Goal: Task Accomplishment & Management: Manage account settings

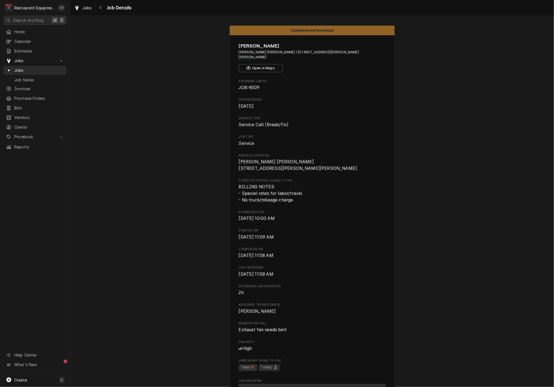
scroll to position [343, 0]
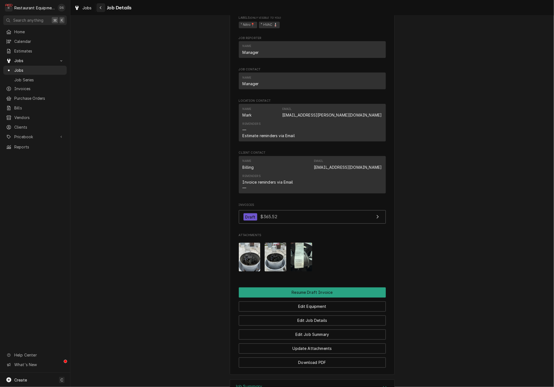
click at [102, 10] on div "Navigate back" at bounding box center [100, 7] width 5 height 5
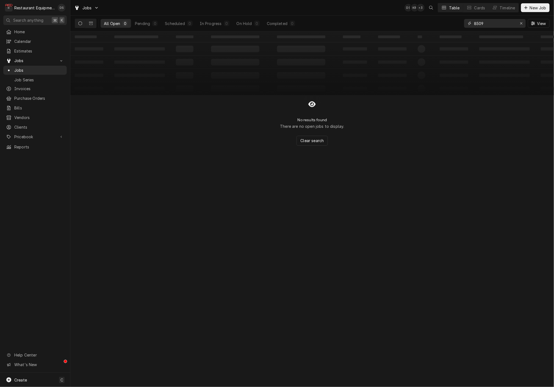
click at [496, 24] on input "8509" at bounding box center [494, 23] width 41 height 9
type input "8493"
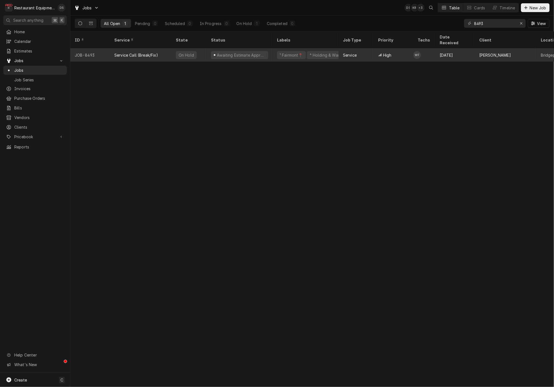
click at [372, 51] on div "Service" at bounding box center [356, 54] width 35 height 13
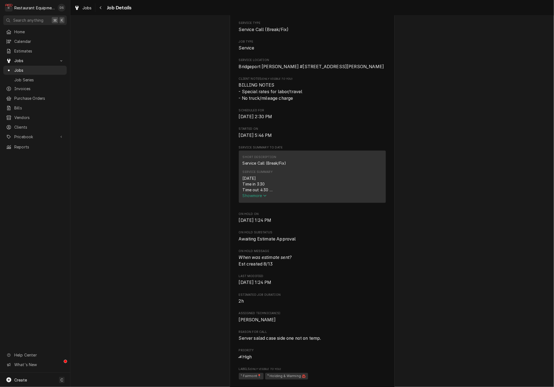
scroll to position [105, 0]
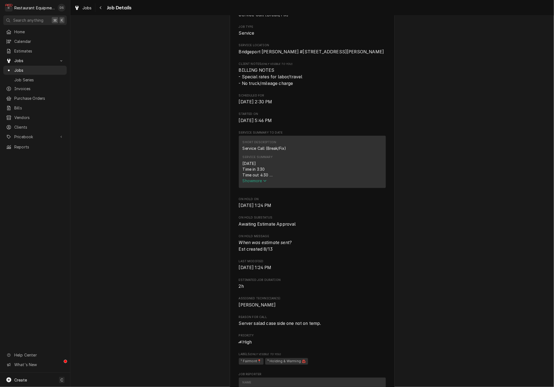
click at [261, 183] on span "Show more" at bounding box center [255, 180] width 24 height 5
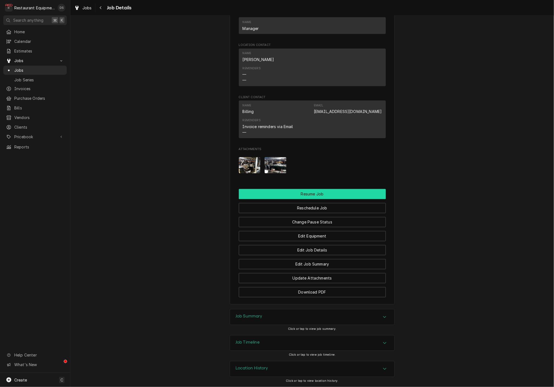
scroll to position [560, 0]
click at [306, 194] on button "Resume Job" at bounding box center [312, 194] width 147 height 10
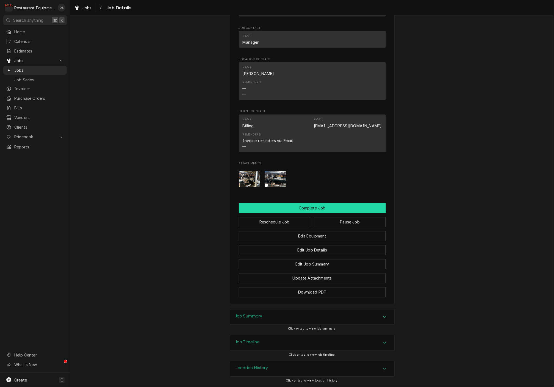
click at [305, 212] on button "Complete Job" at bounding box center [312, 208] width 147 height 10
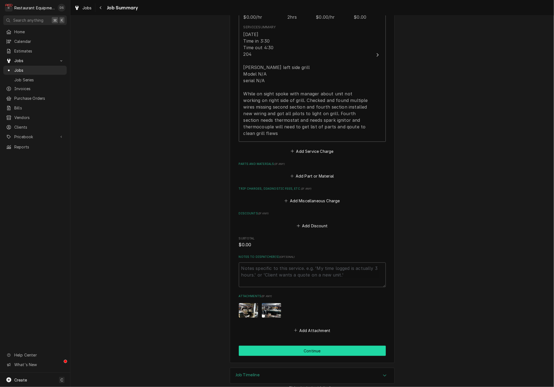
click at [317, 346] on button "Continue" at bounding box center [312, 351] width 147 height 10
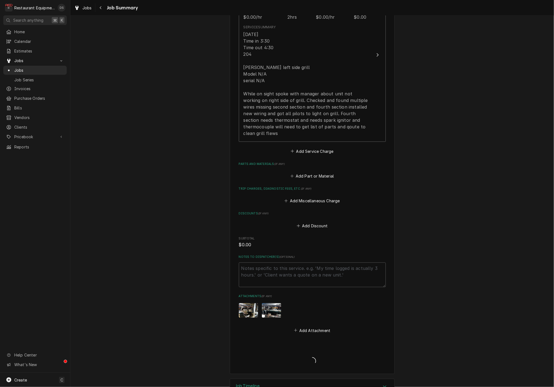
type textarea "x"
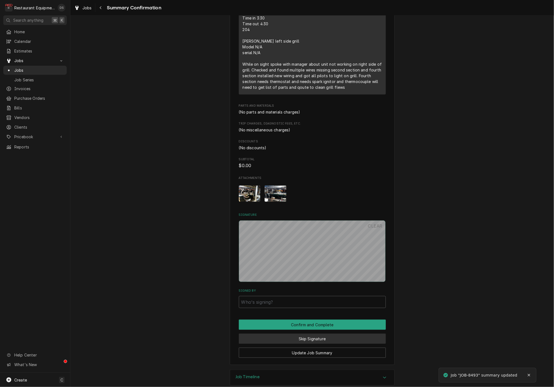
scroll to position [200, 0]
click at [317, 334] on button "Skip Signature" at bounding box center [312, 339] width 147 height 10
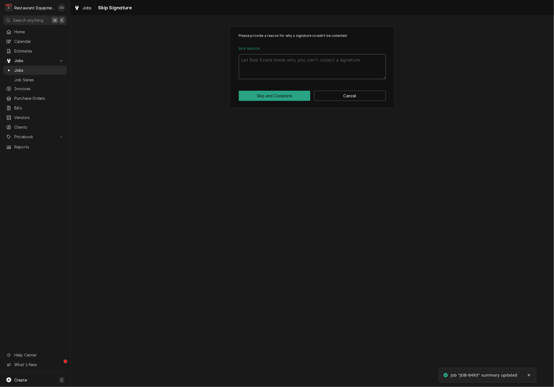
click at [308, 71] on textarea "Skip Reason" at bounding box center [312, 66] width 147 height 25
type textarea "x"
type textarea "Q"
type textarea "x"
type textarea "QJ"
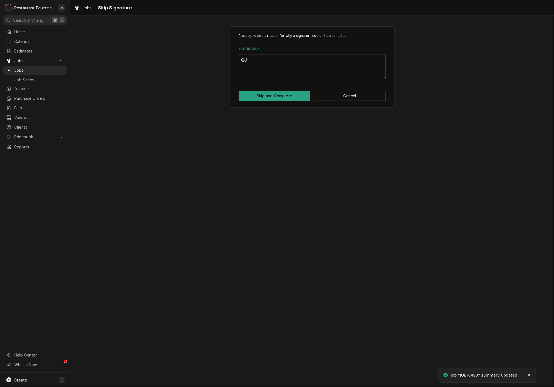
type textarea "x"
type textarea "QJU"
type textarea "x"
type textarea "QJUO"
type textarea "x"
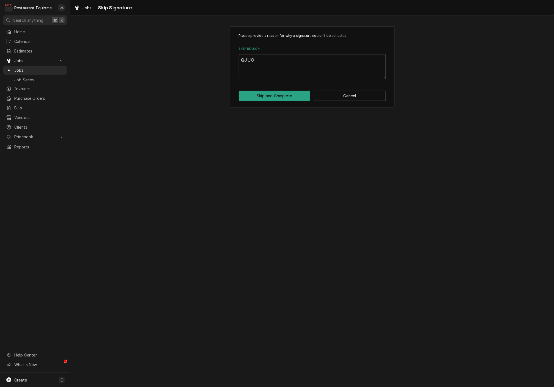
type textarea "QJUOI"
type textarea "x"
type textarea "QJUOIN"
type textarea "x"
type textarea "QJUOING"
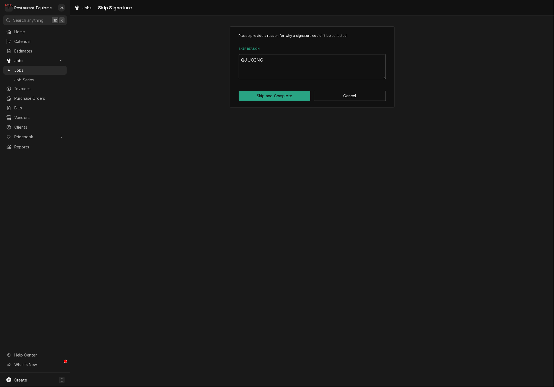
type textarea "x"
type textarea "QJUOIN"
type textarea "x"
type textarea "QJUOI"
type textarea "x"
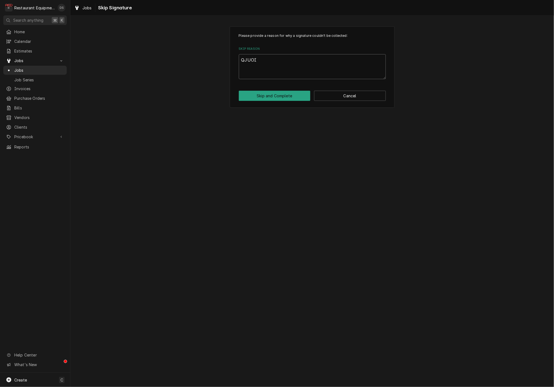
type textarea "QJUO"
type textarea "x"
type textarea "QJU"
type textarea "x"
type textarea "QJ"
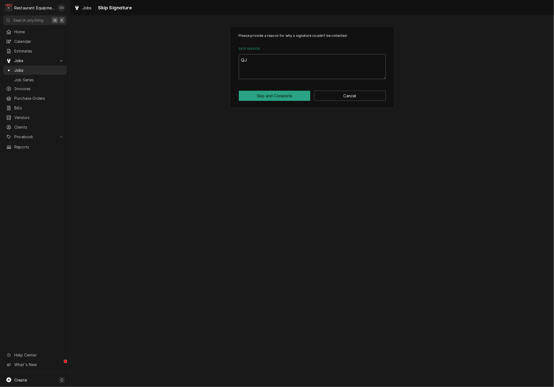
type textarea "x"
type textarea "Q"
type textarea "x"
type textarea "QU"
type textarea "x"
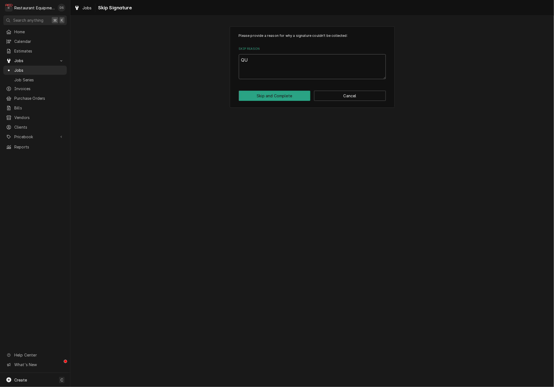
type textarea "QUO"
type textarea "x"
type textarea "QUOT"
type textarea "x"
type textarea "QUOTI"
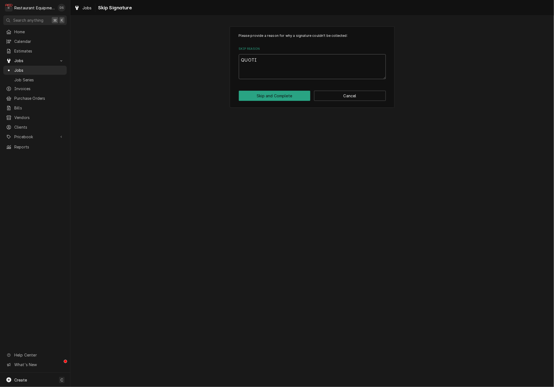
type textarea "x"
type textarea "QUOTIN"
type textarea "x"
type textarea "QUOTING"
type textarea "x"
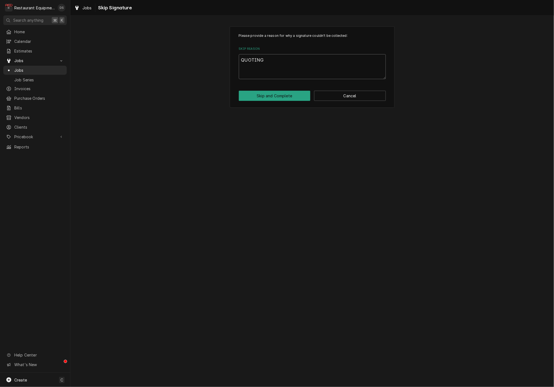
type textarea "QUOTING"
type textarea "x"
type textarea "QUOTING R"
type textarea "x"
type textarea "QUOTING RE"
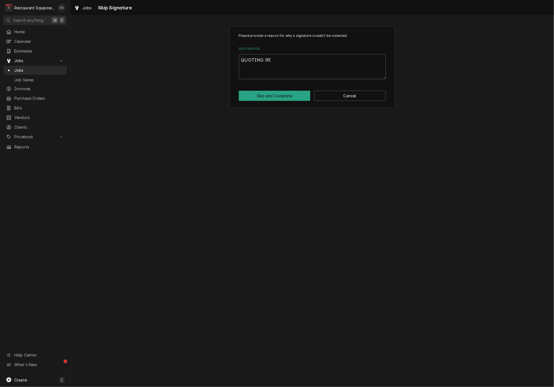
type textarea "x"
type textarea "QUOTING REA"
type textarea "x"
type textarea "QUOTING REAI"
type textarea "x"
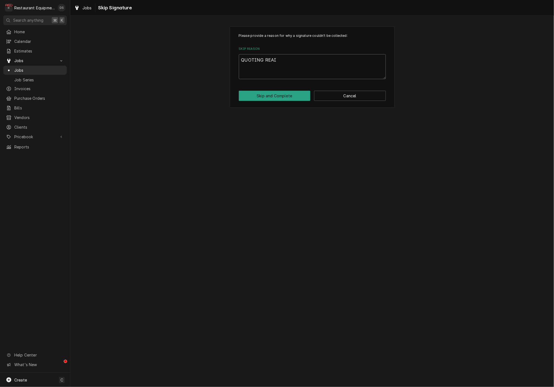
type textarea "QUOTING REAIR"
type textarea "x"
type textarea "QUOTING REAIR"
type textarea "x"
type textarea "QUOTING REAIR"
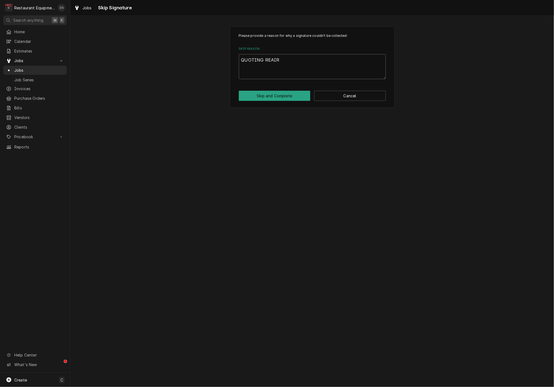
type textarea "x"
type textarea "QUOTING REAI"
type textarea "x"
type textarea "QUOTING REA"
type textarea "x"
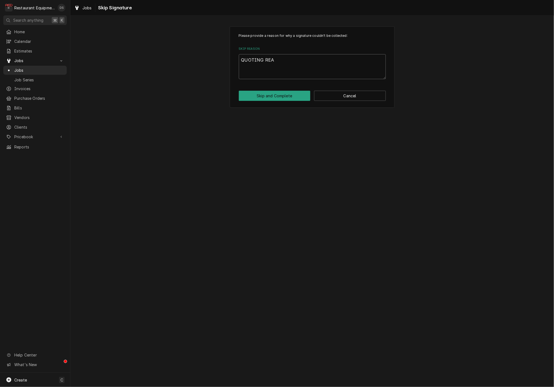
type textarea "QUOTING RE"
type textarea "x"
type textarea "QUOTING REP"
type textarea "x"
type textarea "QUOTING REPA"
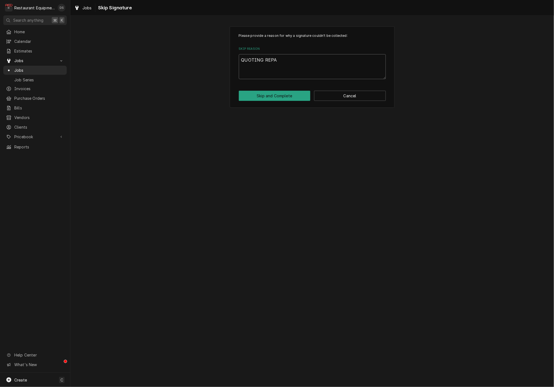
type textarea "x"
type textarea "QUOTING REPAI"
type textarea "x"
type textarea "QUOTING REPAIR"
type textarea "x"
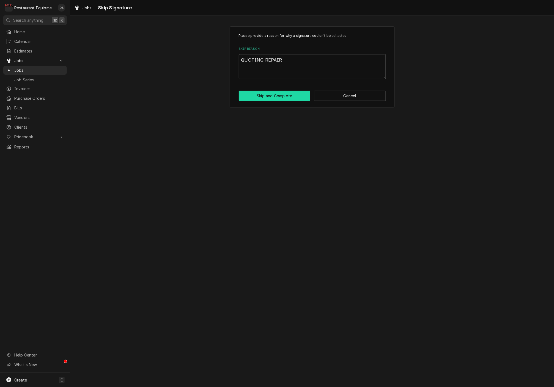
type textarea "QUOTING REPAIR"
click at [296, 97] on button "Skip and Complete" at bounding box center [275, 96] width 72 height 10
type textarea "x"
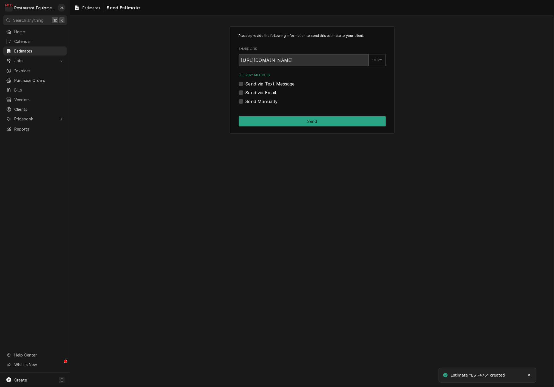
click at [245, 93] on label "Send via Email" at bounding box center [260, 92] width 31 height 7
click at [245, 93] on input "Send via Email" at bounding box center [318, 95] width 147 height 12
checkbox input "true"
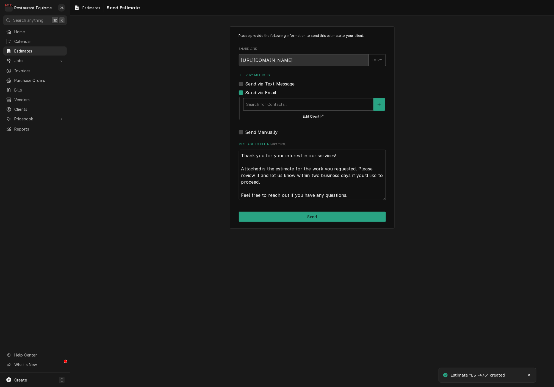
click at [301, 105] on div "Delivery Methods" at bounding box center [308, 104] width 124 height 10
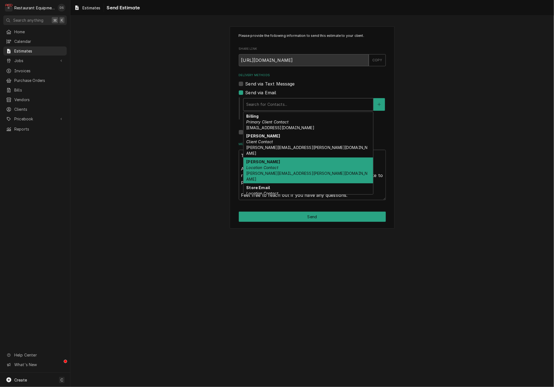
click at [291, 157] on div "Shawn Location Contact shawn.modesitt@bobevans.com" at bounding box center [308, 170] width 130 height 26
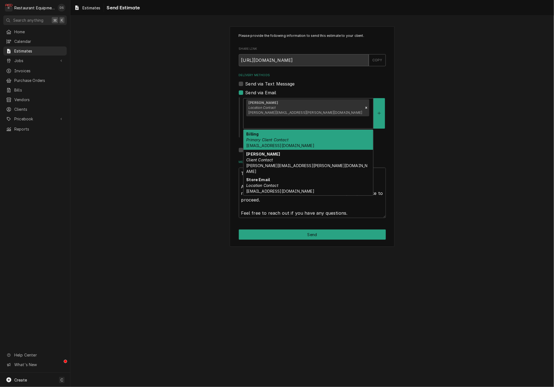
click at [321, 117] on div "Delivery Methods" at bounding box center [308, 122] width 124 height 10
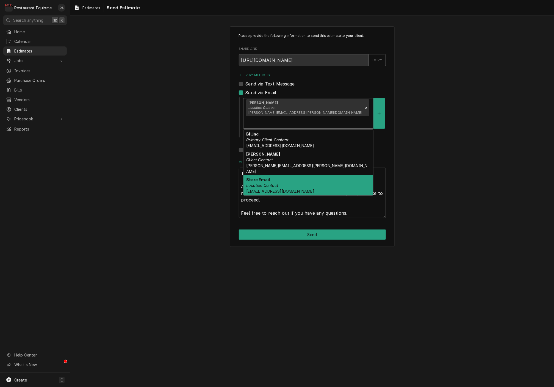
click at [304, 175] on div "Store Email Location Contact ber.0227@bobevans.com" at bounding box center [308, 185] width 130 height 20
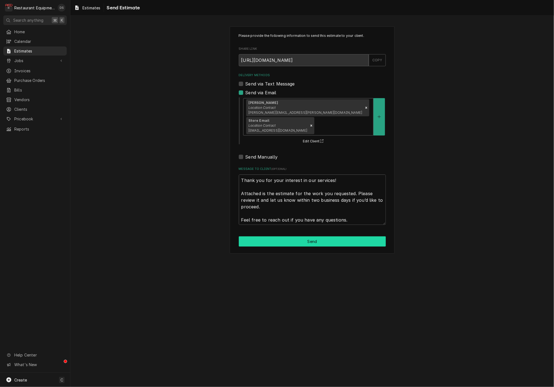
click at [311, 236] on button "Send" at bounding box center [312, 241] width 147 height 10
type textarea "x"
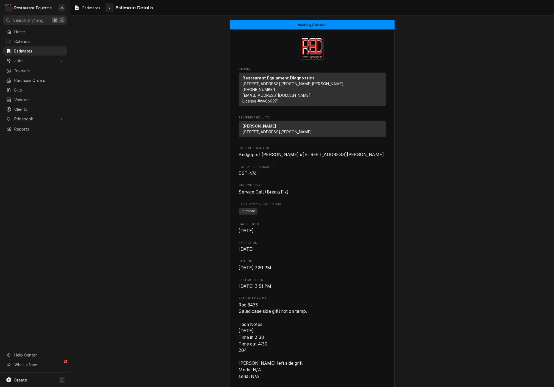
click at [112, 8] on div "Navigate back" at bounding box center [109, 7] width 5 height 5
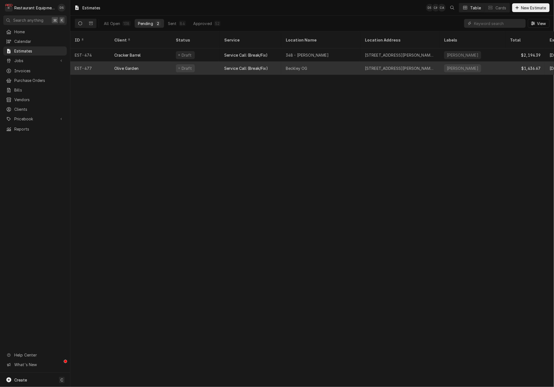
click at [330, 62] on div "Beckley OG" at bounding box center [320, 68] width 79 height 13
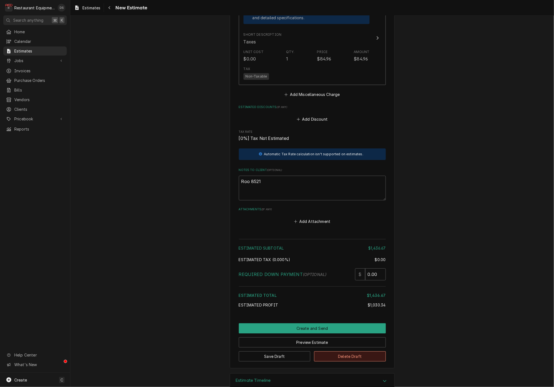
scroll to position [961, 0]
click at [315, 323] on button "Create and Send" at bounding box center [312, 328] width 147 height 10
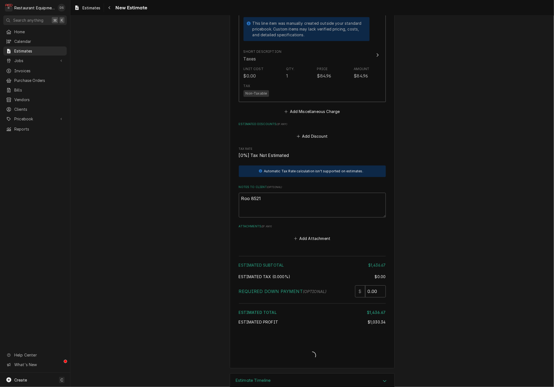
type textarea "x"
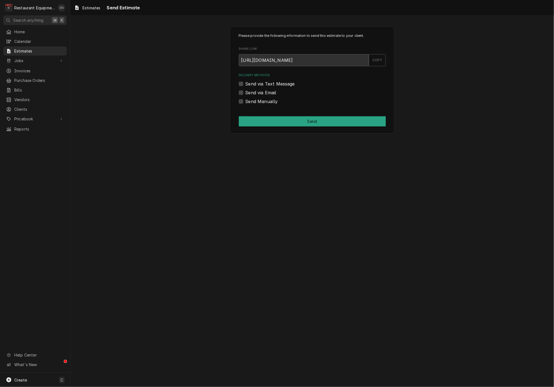
click at [245, 93] on label "Send via Email" at bounding box center [260, 92] width 31 height 7
click at [245, 93] on input "Send via Email" at bounding box center [318, 95] width 147 height 12
checkbox input "true"
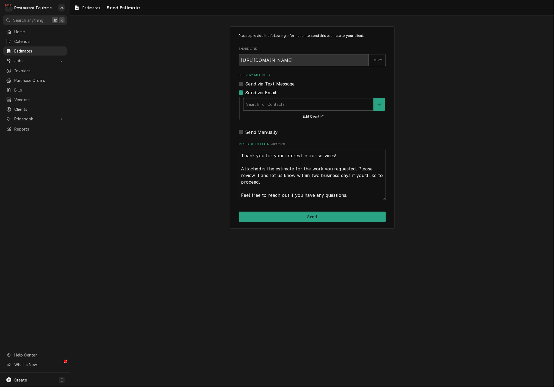
click at [283, 105] on div "Search for Contacts..." at bounding box center [308, 104] width 124 height 6
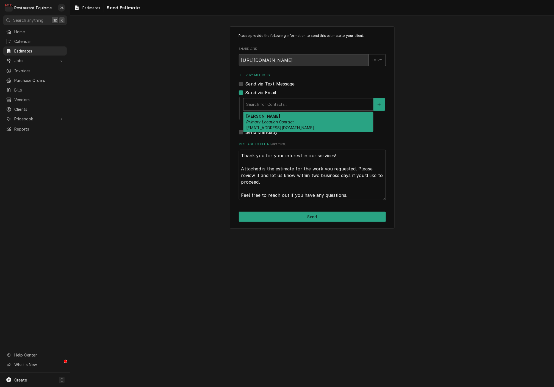
click at [290, 121] on em "Primary Location Contact" at bounding box center [270, 122] width 48 height 5
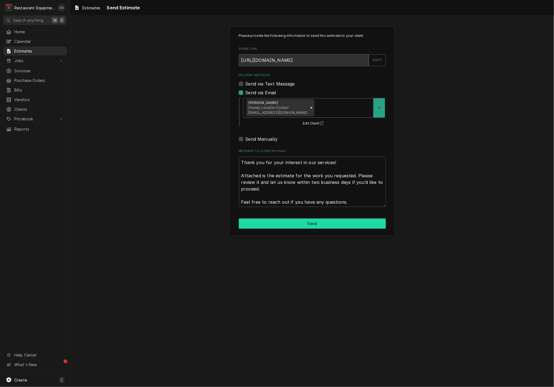
click at [312, 220] on button "Send" at bounding box center [312, 223] width 147 height 10
type textarea "x"
